Goal: Task Accomplishment & Management: Manage account settings

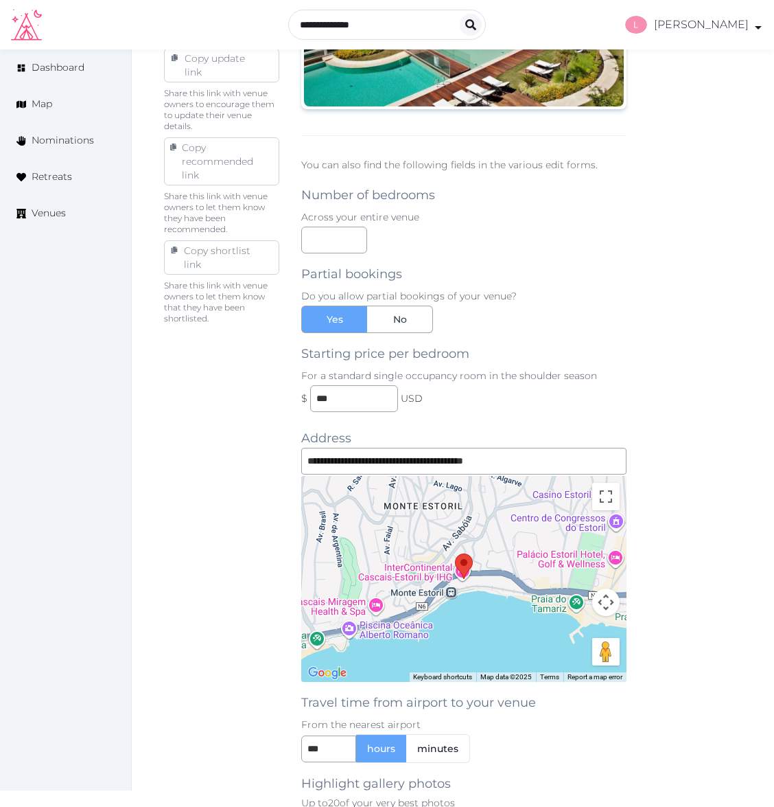
scroll to position [1368, 0]
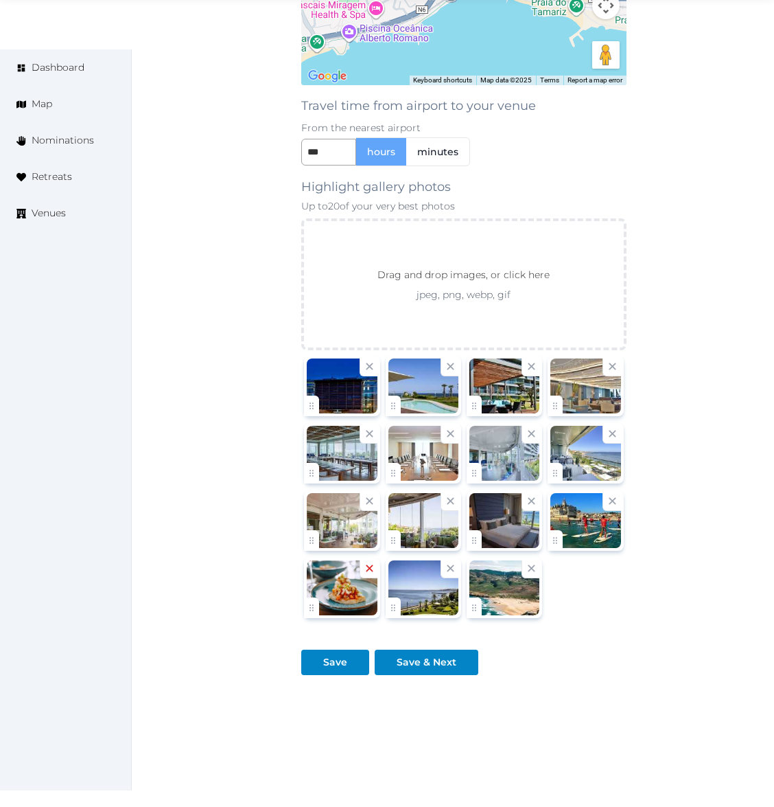
click at [368, 562] on icon at bounding box center [369, 568] width 13 height 13
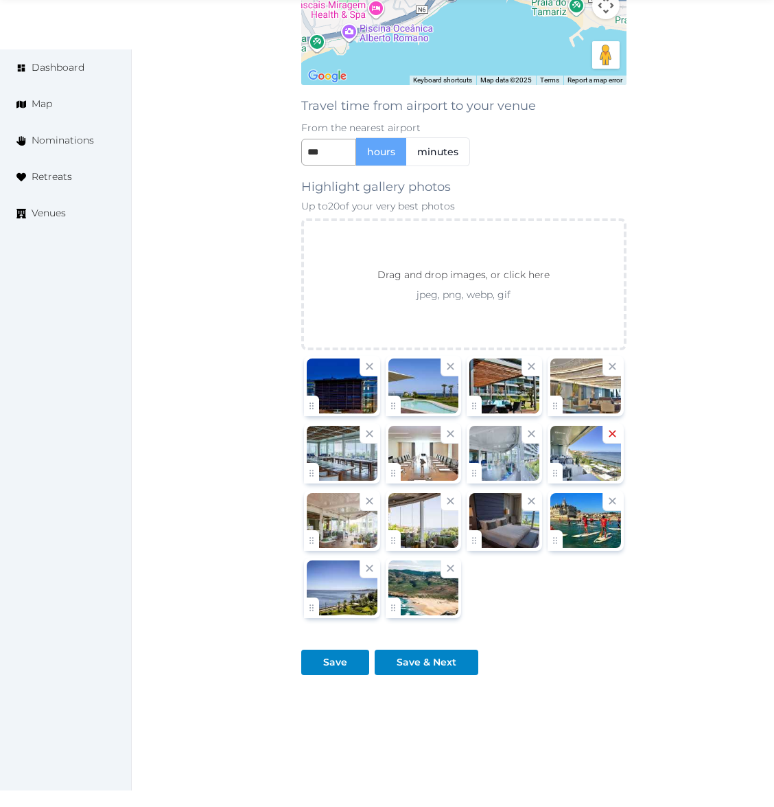
click at [613, 430] on icon at bounding box center [613, 433] width 7 height 7
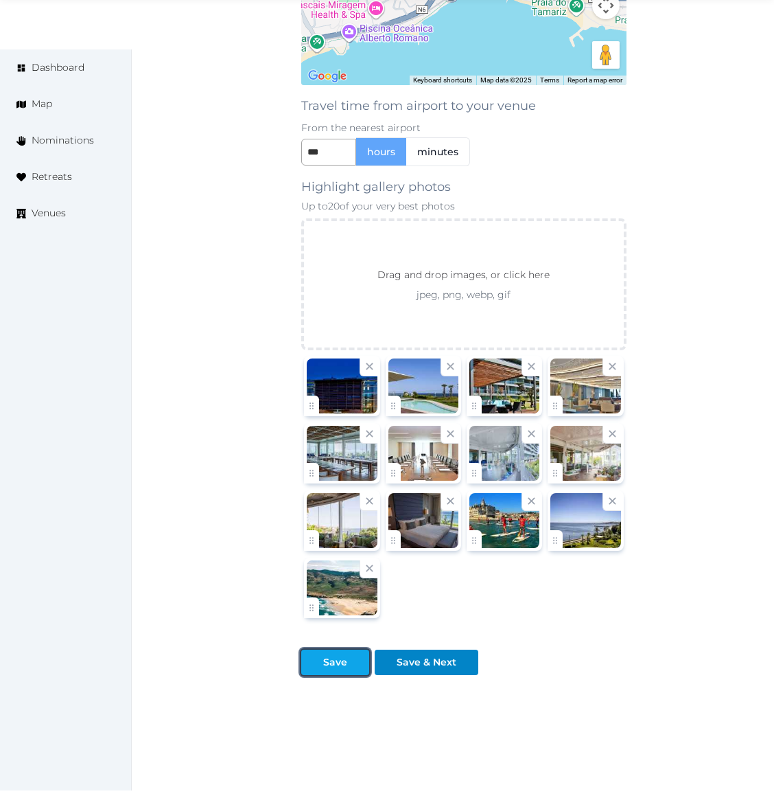
click at [346, 655] on div "Save" at bounding box center [335, 662] width 24 height 14
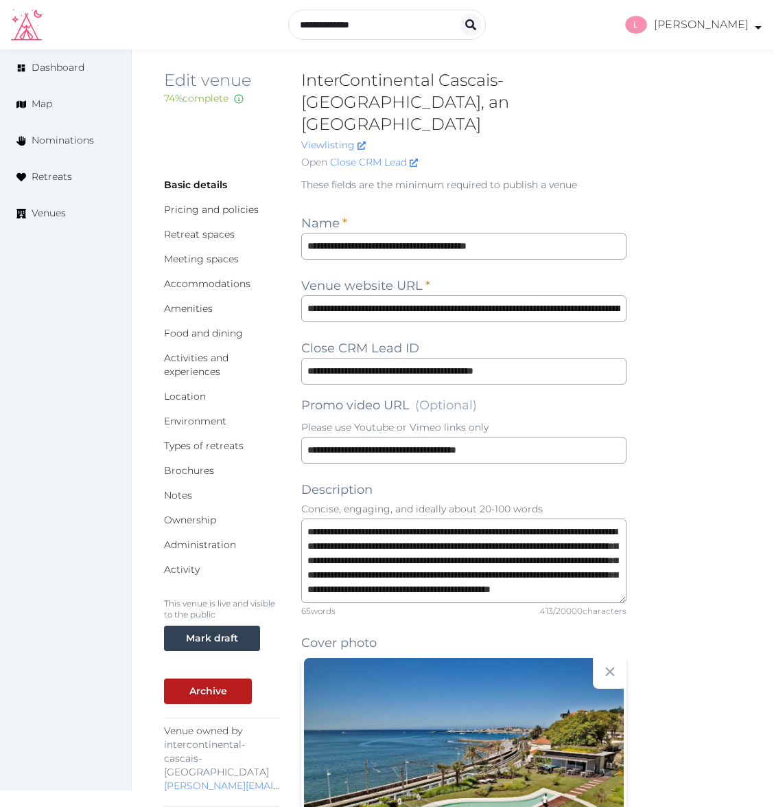
scroll to position [0, 0]
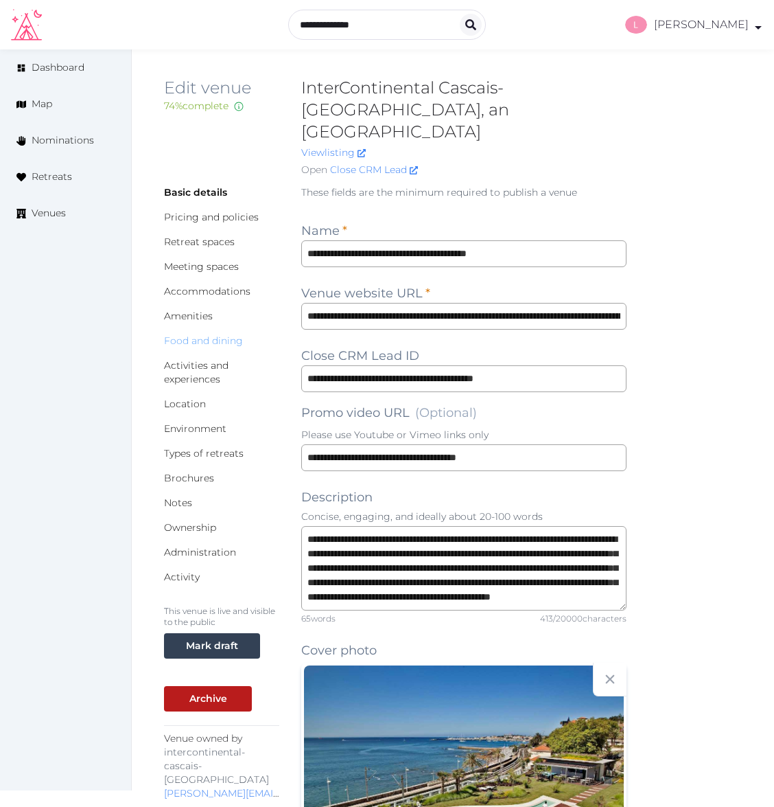
click at [216, 334] on link "Food and dining" at bounding box center [203, 340] width 79 height 12
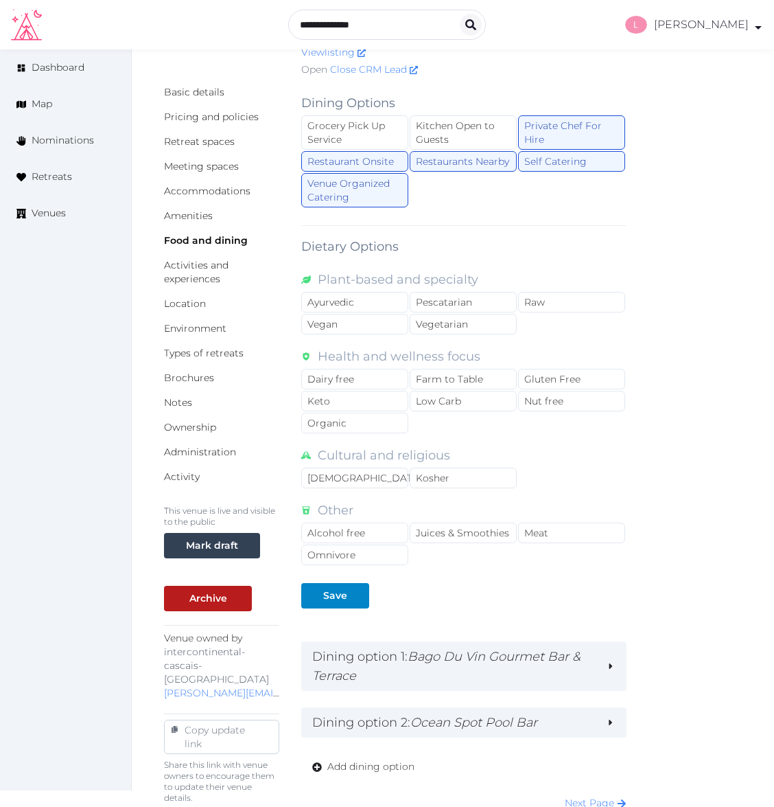
scroll to position [275, 0]
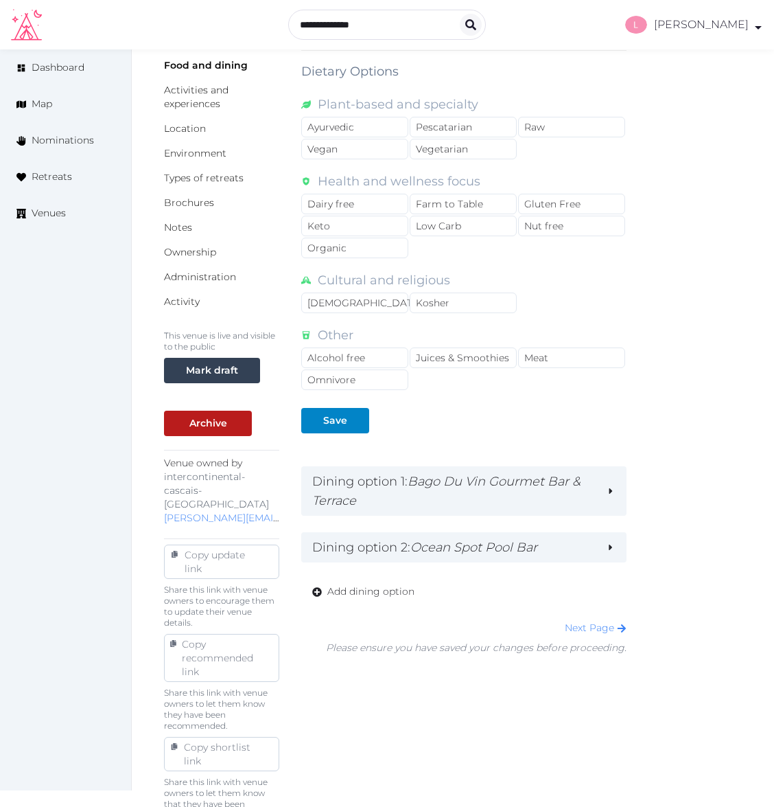
drag, startPoint x: 539, startPoint y: 522, endPoint x: 544, endPoint y: 500, distance: 22.6
click at [538, 540] on em "Ocean Spot Pool Bar" at bounding box center [474, 547] width 127 height 15
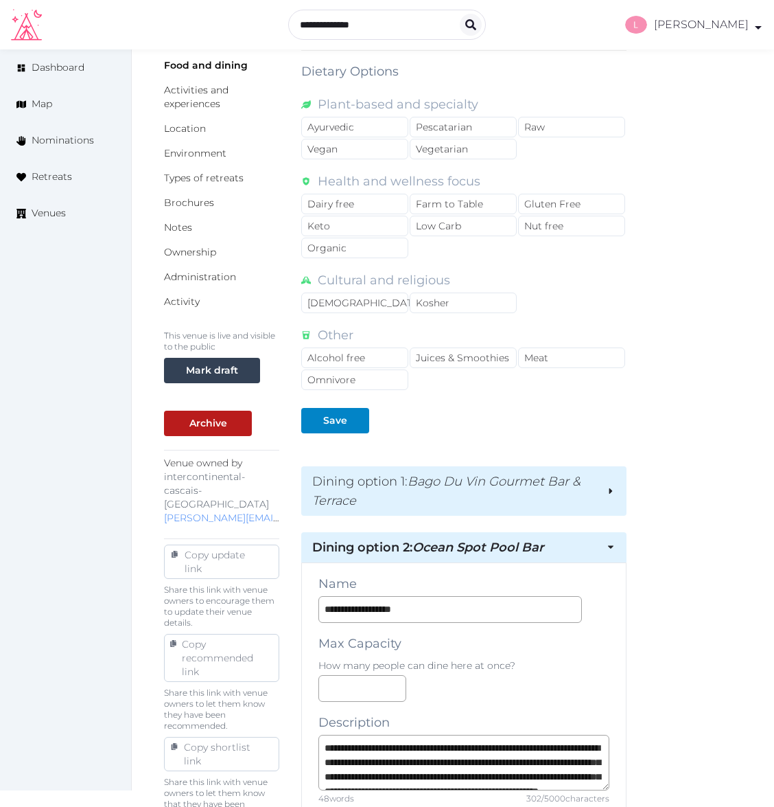
click at [553, 474] on em "Bago Du Vin Gourmet Bar & Terrace" at bounding box center [446, 491] width 268 height 34
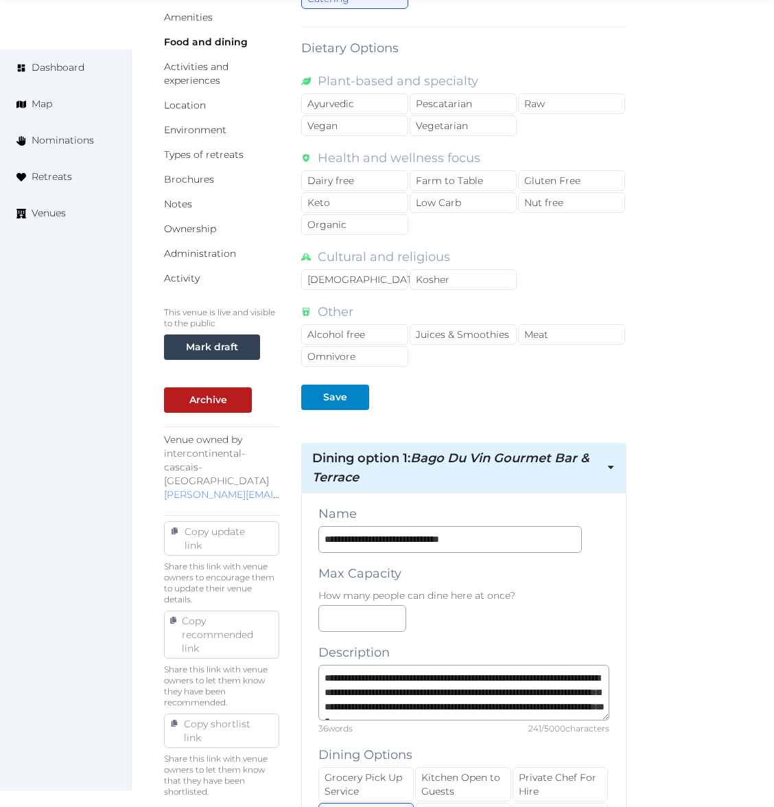
scroll to position [1357, 0]
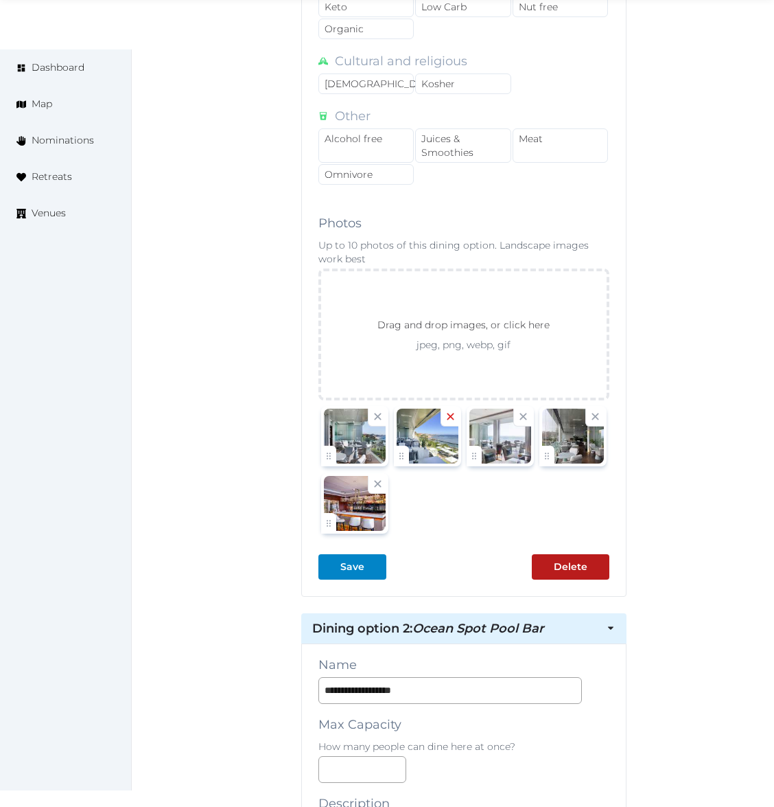
click at [448, 410] on icon at bounding box center [450, 416] width 13 height 13
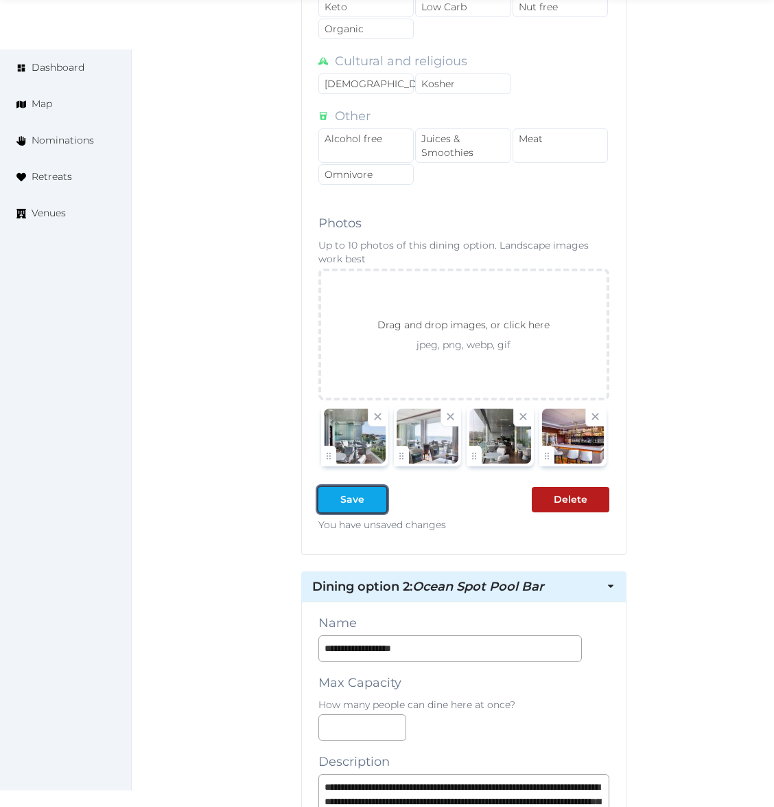
click at [356, 492] on div "Save" at bounding box center [353, 499] width 24 height 14
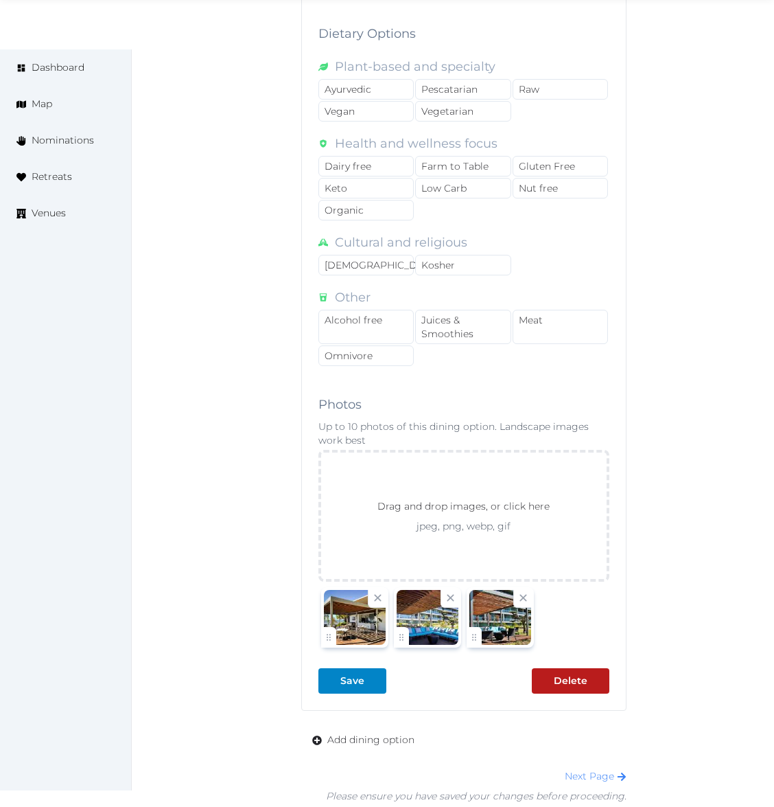
scroll to position [2320, 0]
